Goal: Task Accomplishment & Management: Use online tool/utility

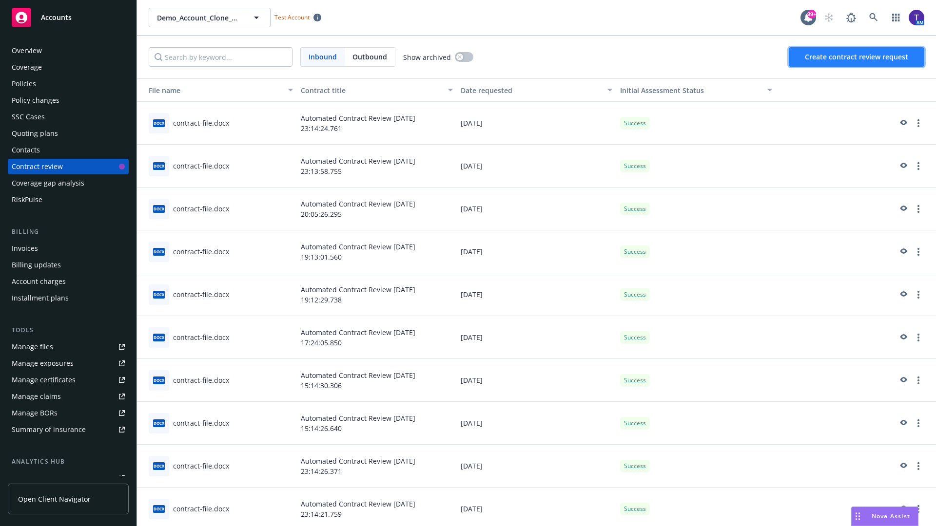
click at [857, 57] on span "Create contract review request" at bounding box center [856, 56] width 103 height 9
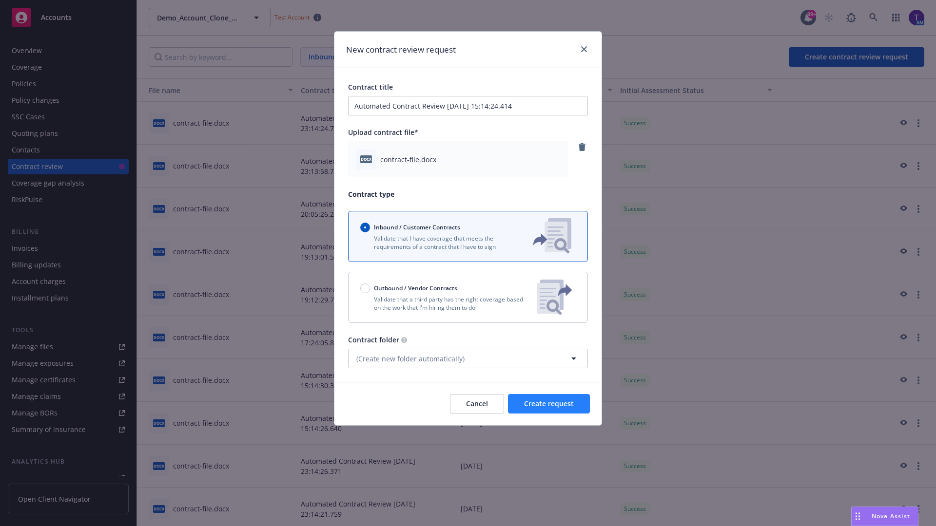
type input "Automated Contract Review [DATE] 15:14:24.414"
click at [549, 404] on span "Create request" at bounding box center [549, 403] width 50 height 9
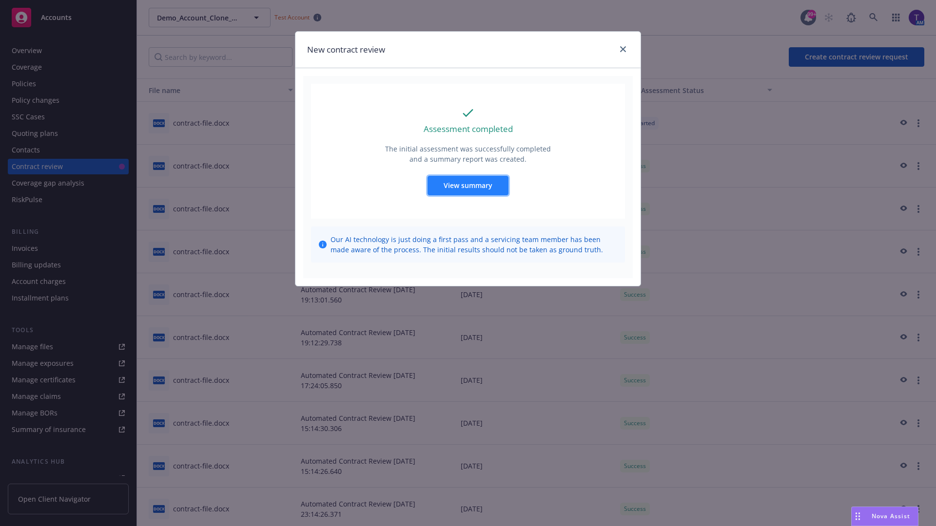
click at [467, 185] on span "View summary" at bounding box center [468, 185] width 49 height 9
